Goal: Transaction & Acquisition: Purchase product/service

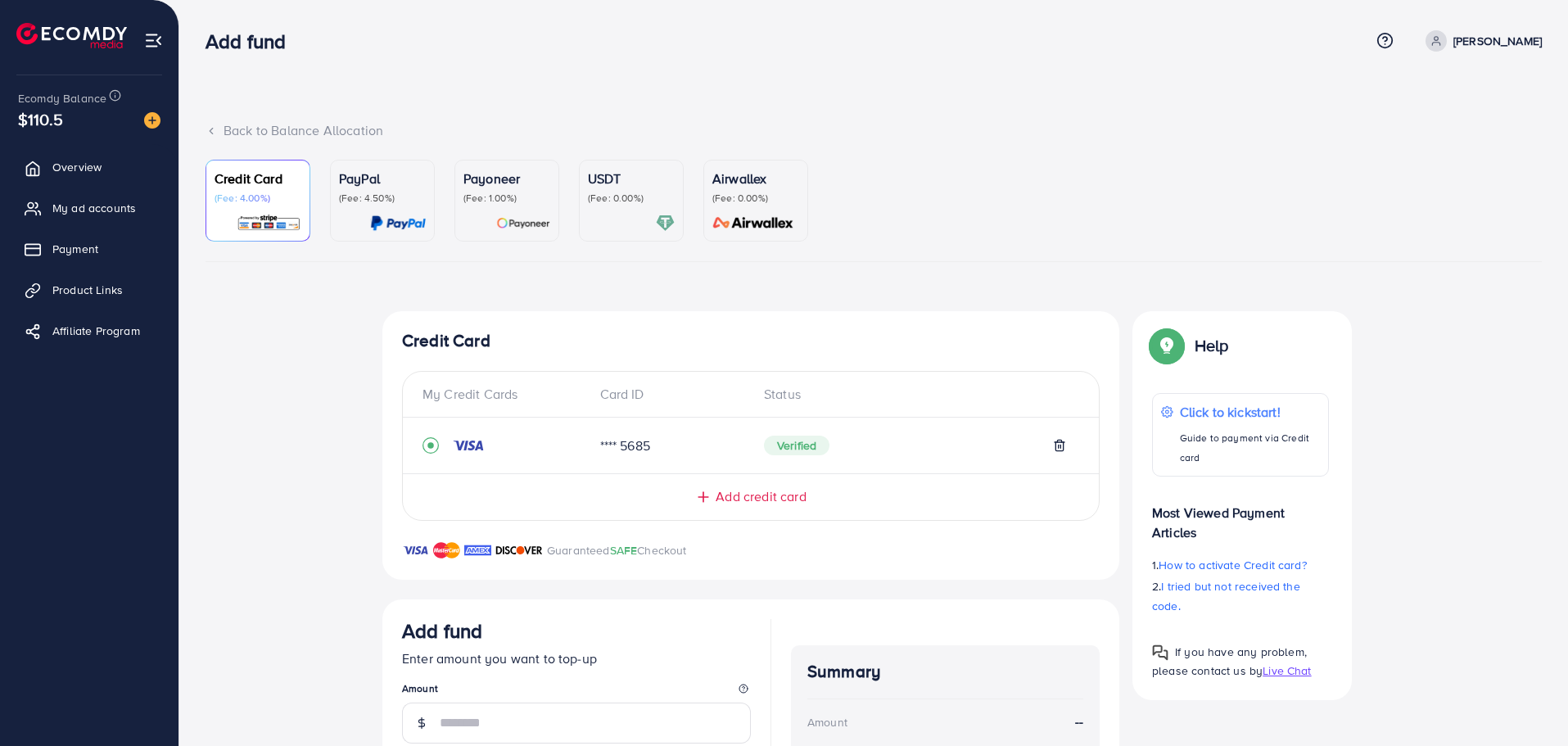
click at [625, 180] on p "USDT" at bounding box center [631, 179] width 87 height 19
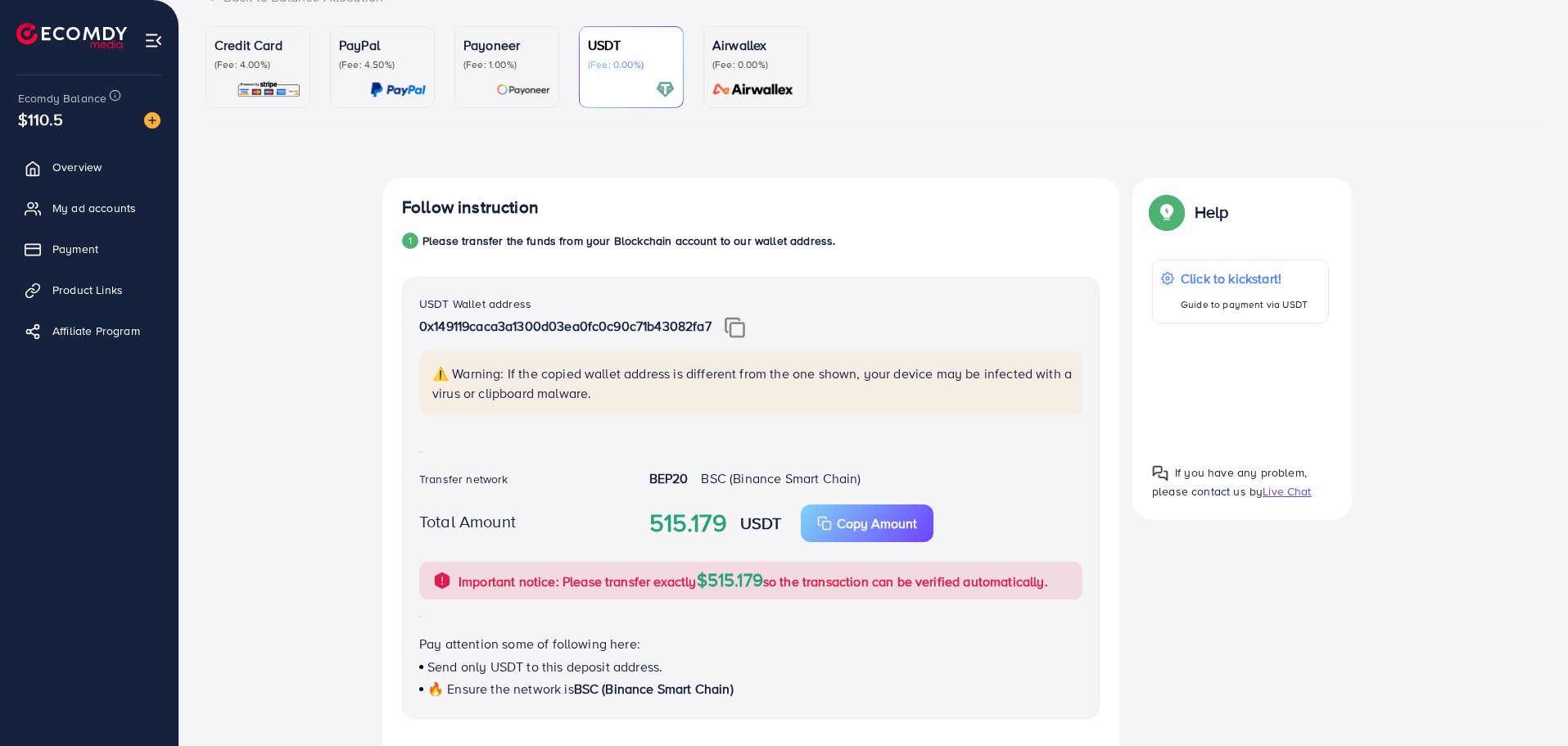
scroll to position [82, 0]
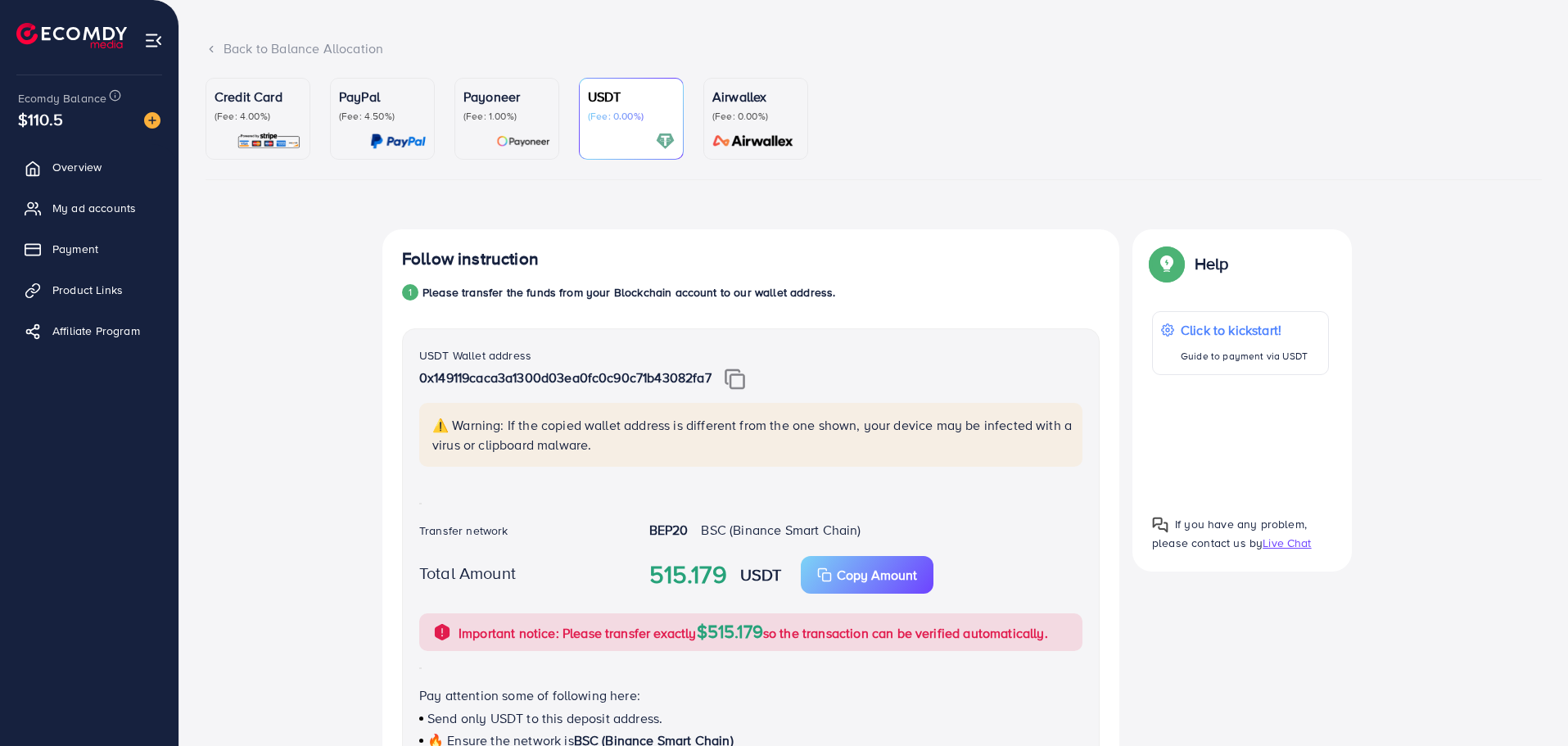
click at [240, 47] on div "Back to Balance Allocation" at bounding box center [873, 49] width 1336 height 19
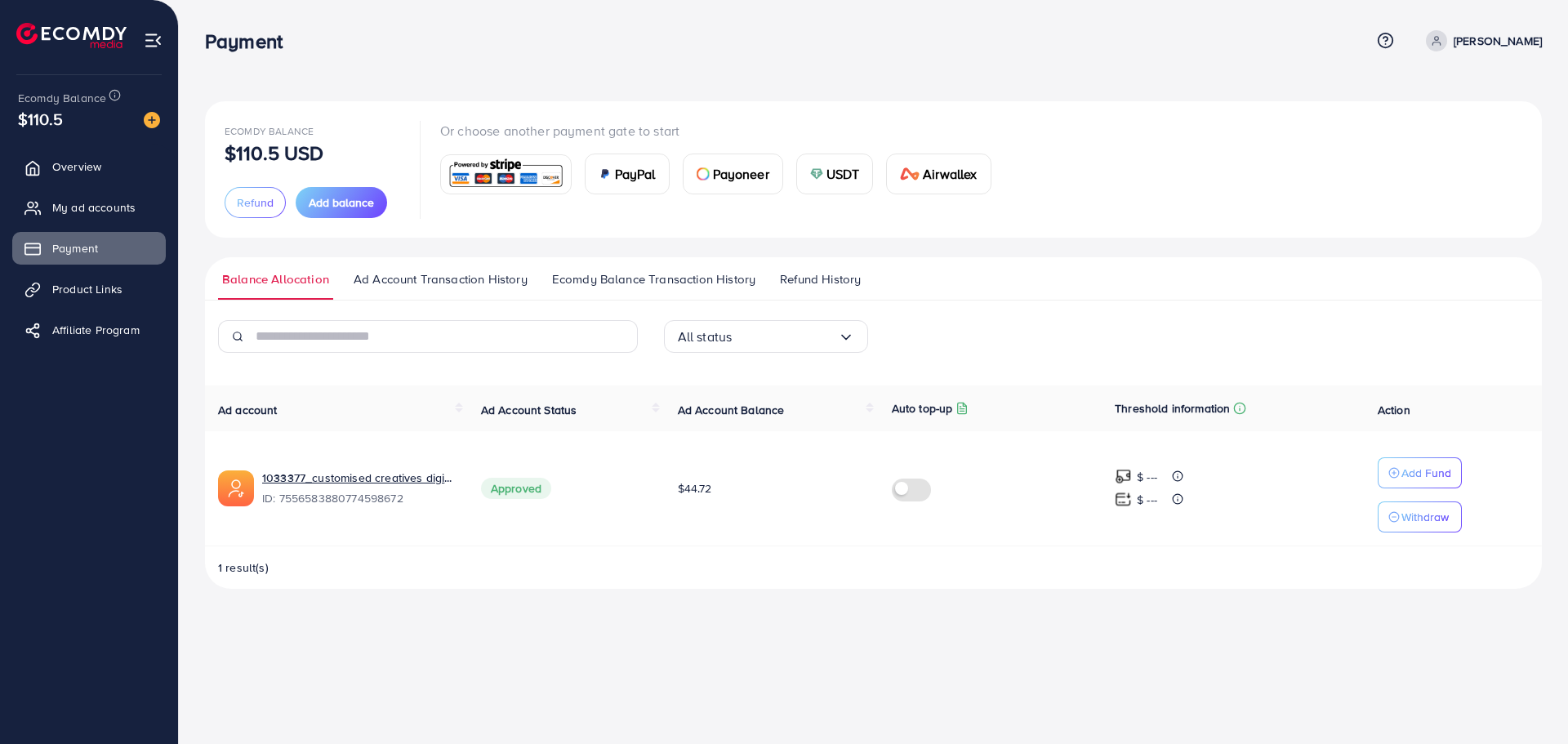
click at [850, 183] on span "USDT" at bounding box center [843, 174] width 34 height 19
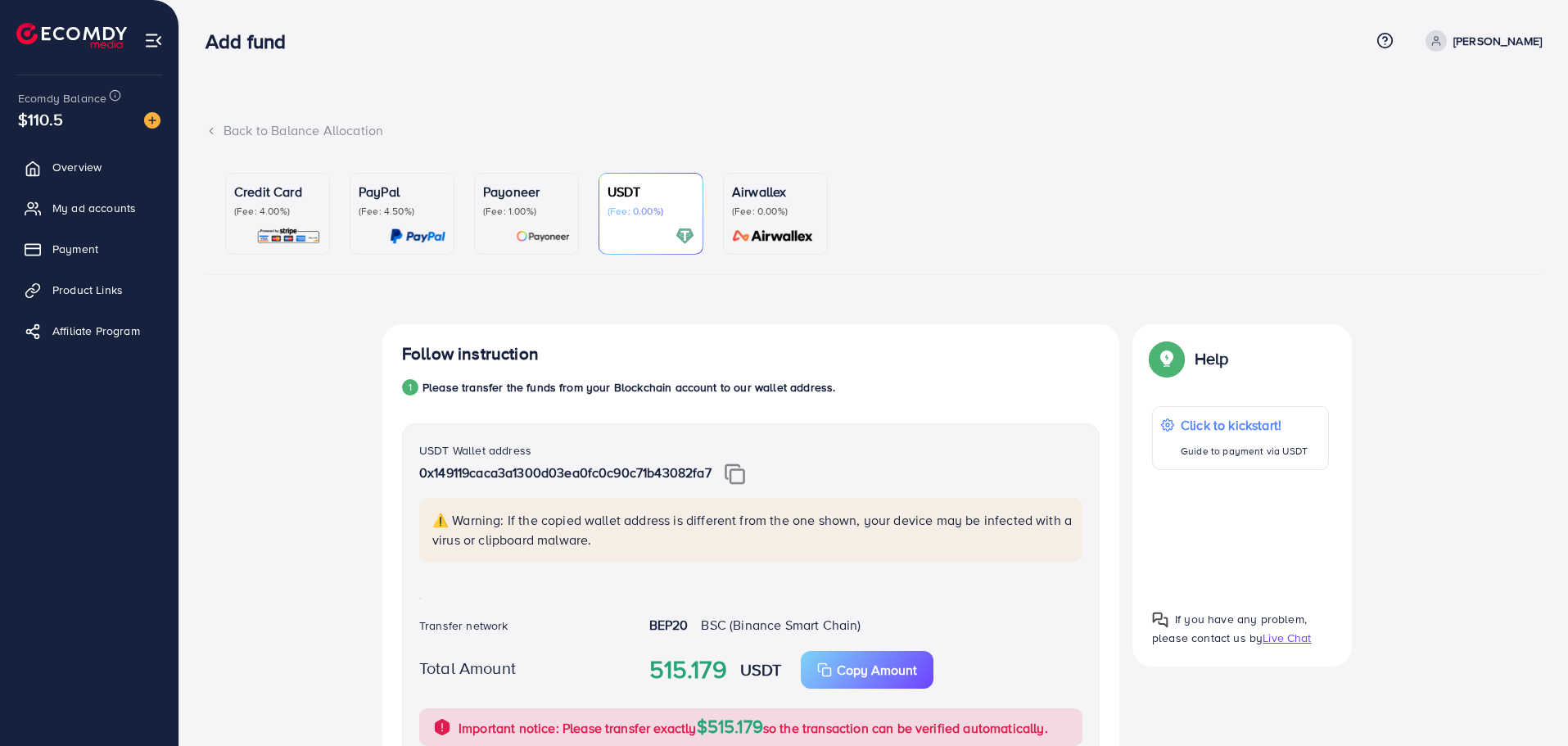
click at [683, 230] on img at bounding box center [685, 236] width 19 height 19
click at [625, 191] on p "USDT" at bounding box center [650, 191] width 87 height 19
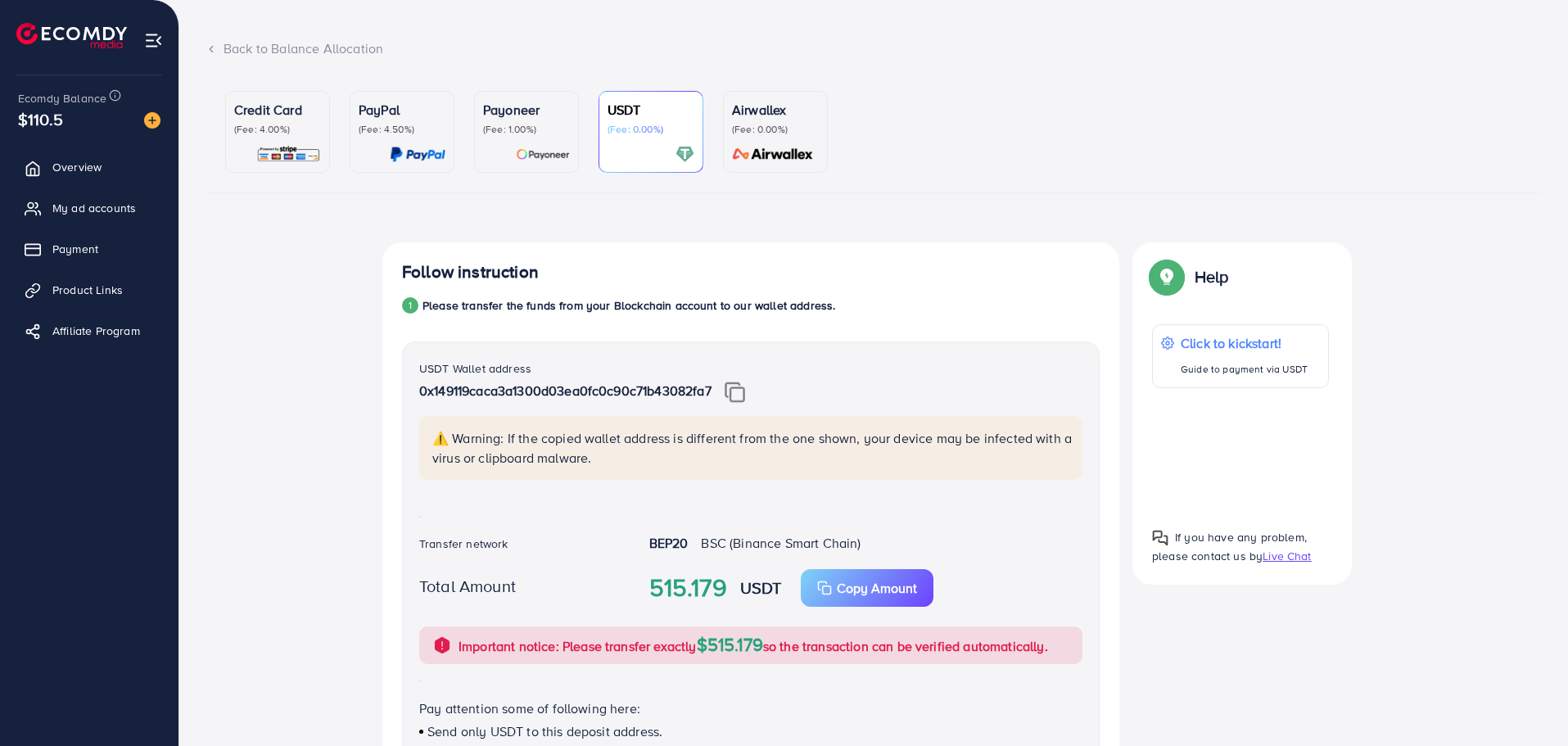
scroll to position [573, 0]
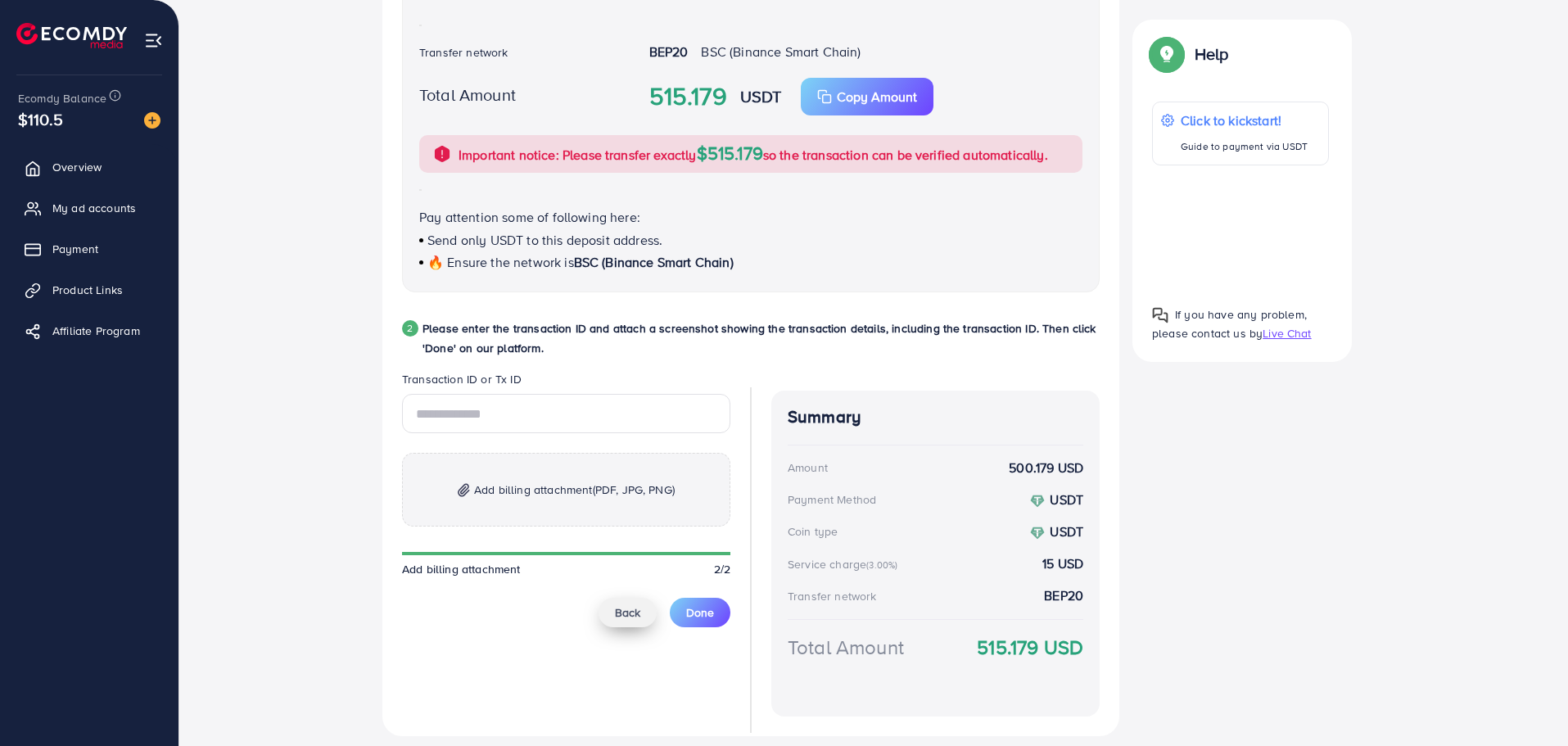
click at [629, 616] on span "Back" at bounding box center [627, 612] width 25 height 16
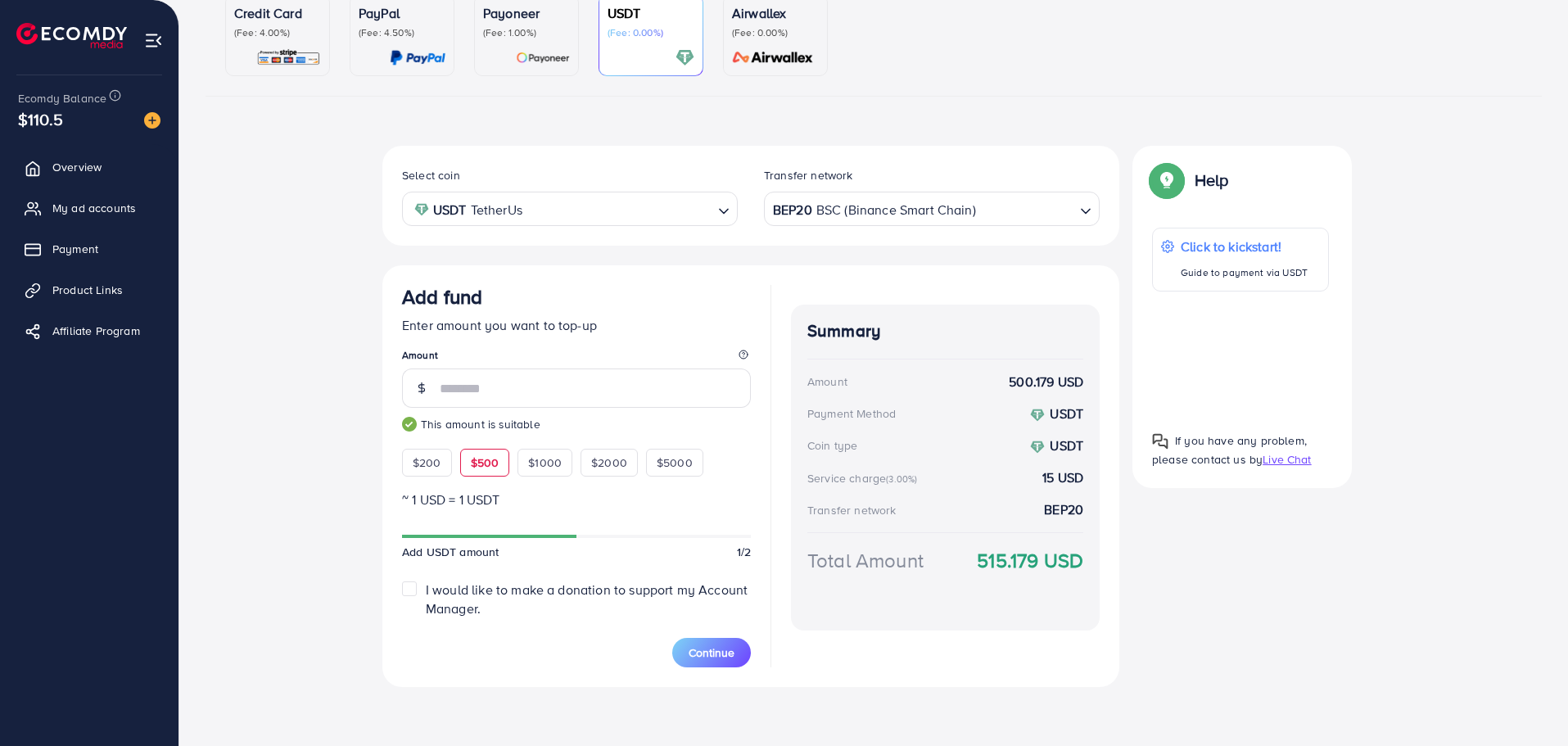
scroll to position [179, 0]
drag, startPoint x: 487, startPoint y: 392, endPoint x: 365, endPoint y: 387, distance: 122.1
click at [365, 387] on div "Select coin USDT TetherUs Loading... Transfer network BEP20 BSC (Binance Smart …" at bounding box center [873, 423] width 1336 height 554
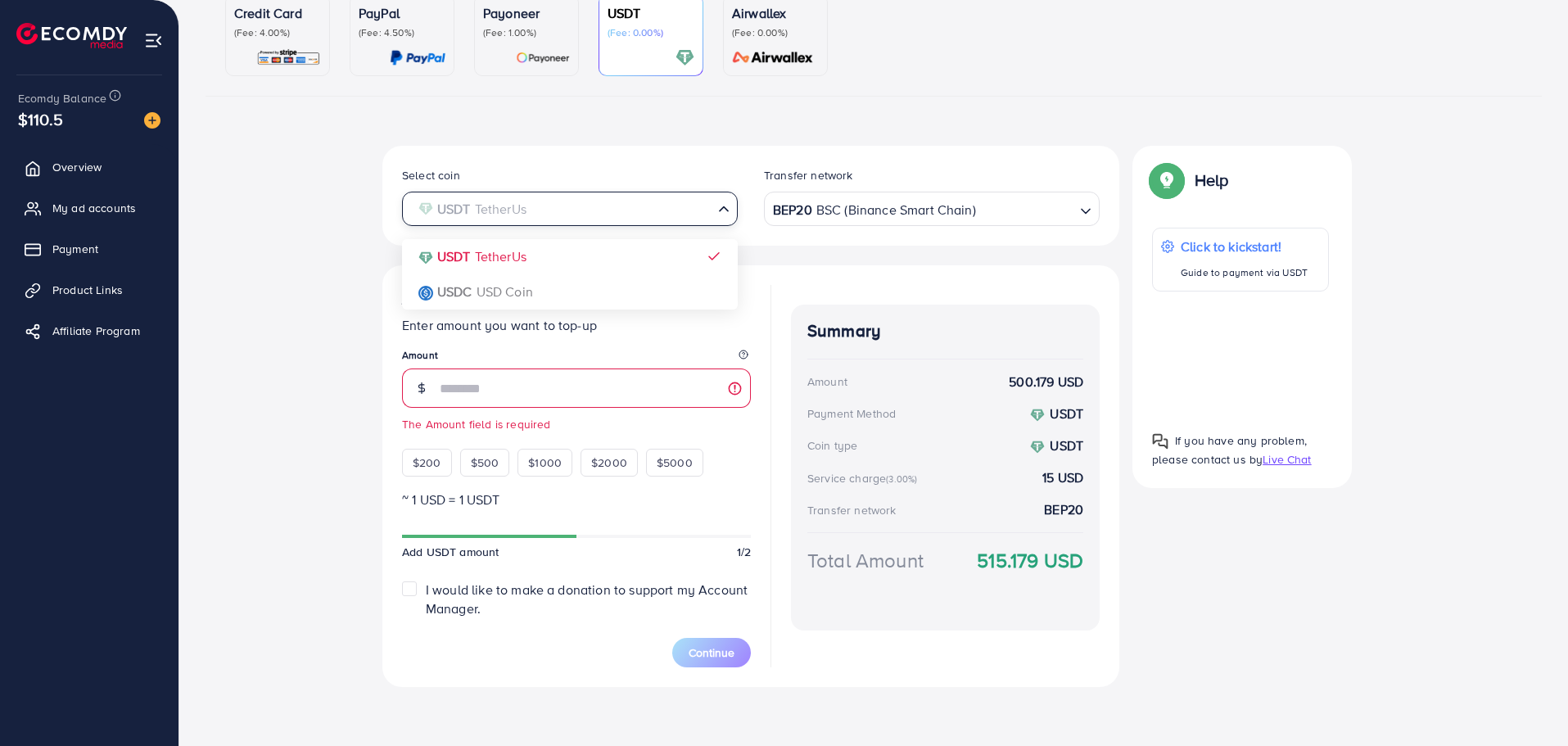
click at [569, 218] on input "Search for option" at bounding box center [560, 209] width 302 height 25
click at [356, 262] on div "Select coin USDT TetherUs Loading... USDT TetherUs USDC USD Coin Transfer netwo…" at bounding box center [873, 423] width 1336 height 554
click at [536, 213] on input "Search for option" at bounding box center [619, 209] width 184 height 25
click at [332, 257] on div "Select coin USDT TetherUs Loading... USDT TetherUs USDC USD Coin Transfer netwo…" at bounding box center [873, 423] width 1336 height 554
